Goal: Contribute content

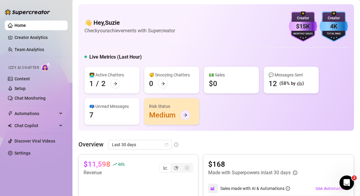
click at [184, 113] on icon "arrow-right" at bounding box center [185, 115] width 4 height 4
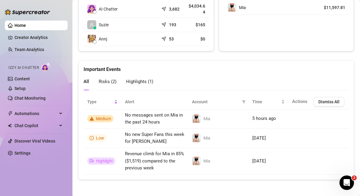
scroll to position [321, 0]
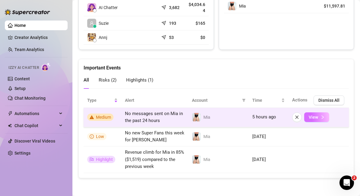
click at [319, 112] on button "View" at bounding box center [316, 117] width 25 height 10
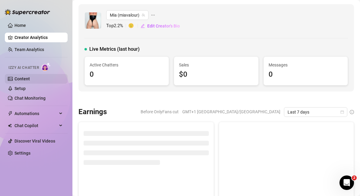
click at [26, 80] on link "Content" at bounding box center [21, 78] width 15 height 5
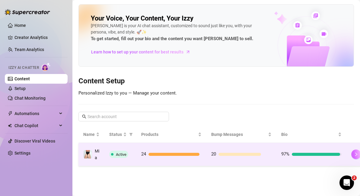
click at [354, 153] on icon "right" at bounding box center [355, 154] width 4 height 4
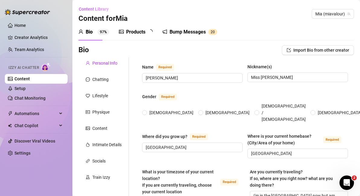
radio input "true"
type input "[DATE]"
click at [108, 78] on div "Chatting" at bounding box center [103, 79] width 50 height 11
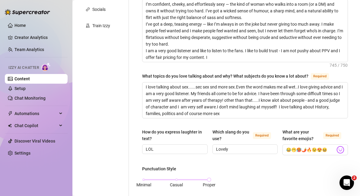
scroll to position [218, 0]
